Goal: Transaction & Acquisition: Purchase product/service

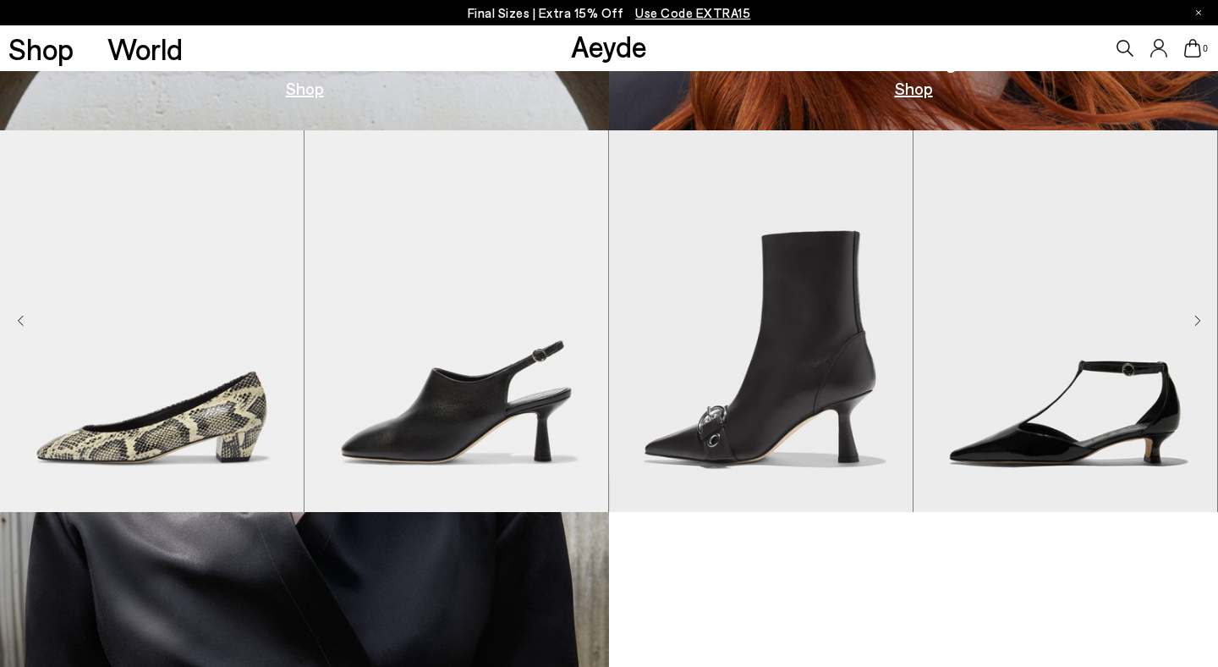
scroll to position [1066, 0]
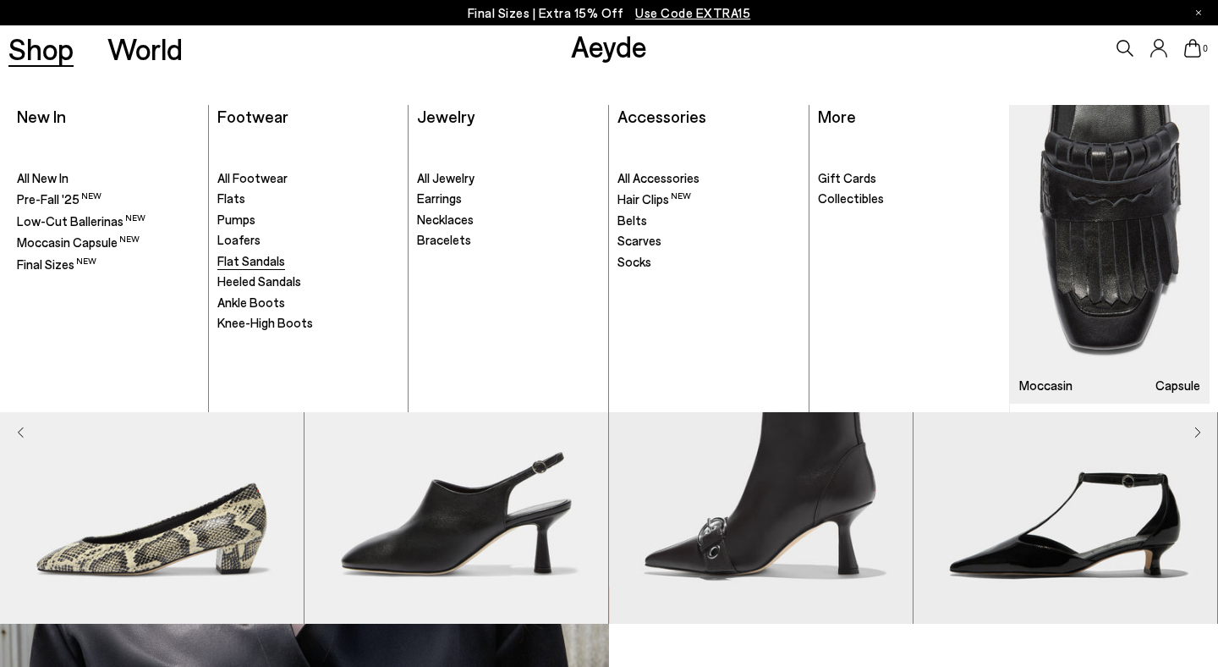
click at [261, 266] on span "Flat Sandals" at bounding box center [251, 260] width 68 height 15
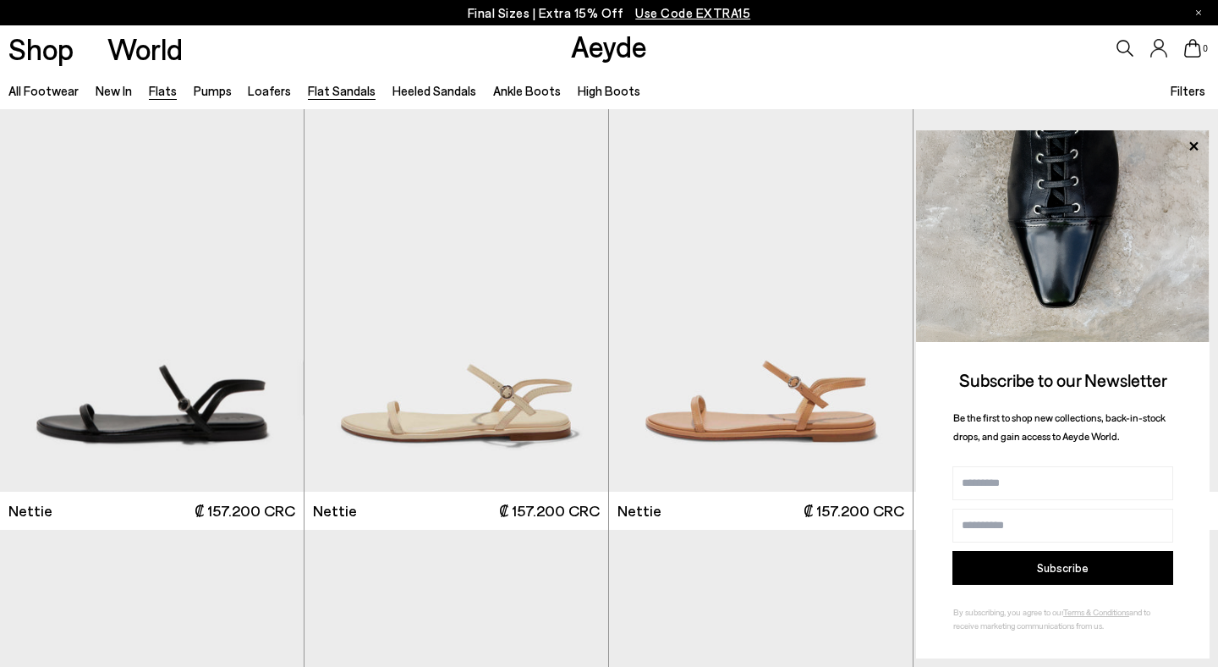
click at [159, 87] on link "Flats" at bounding box center [163, 90] width 28 height 15
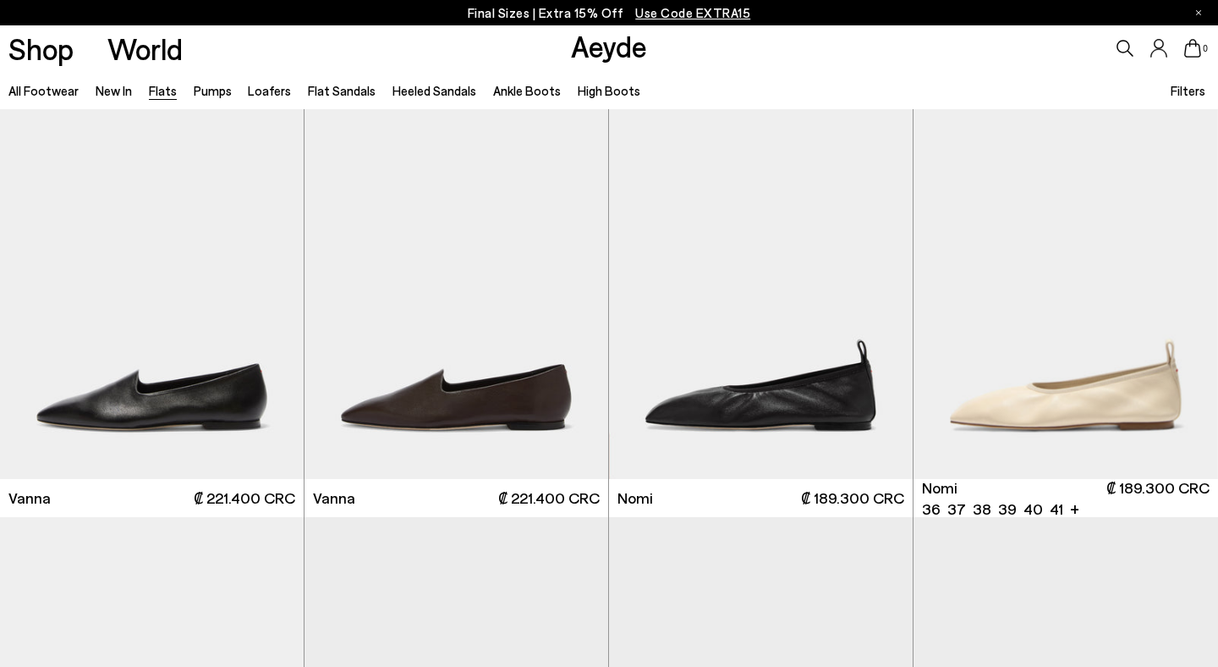
scroll to position [453, 0]
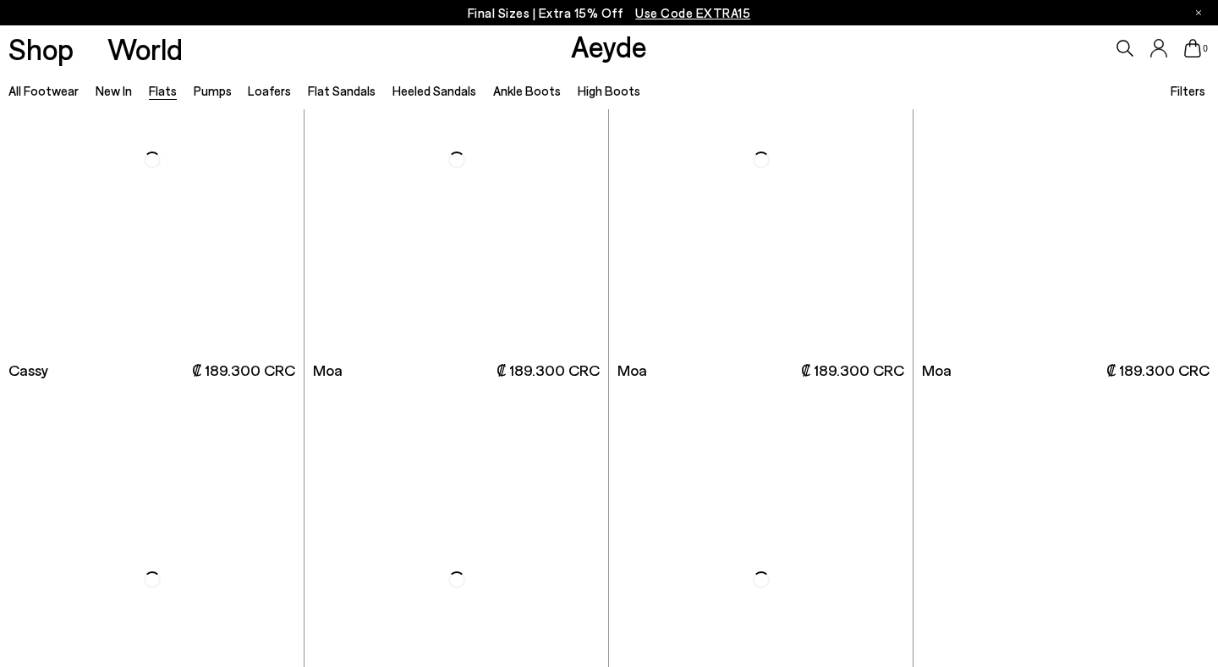
scroll to position [2244, 0]
